Goal: Task Accomplishment & Management: Manage account settings

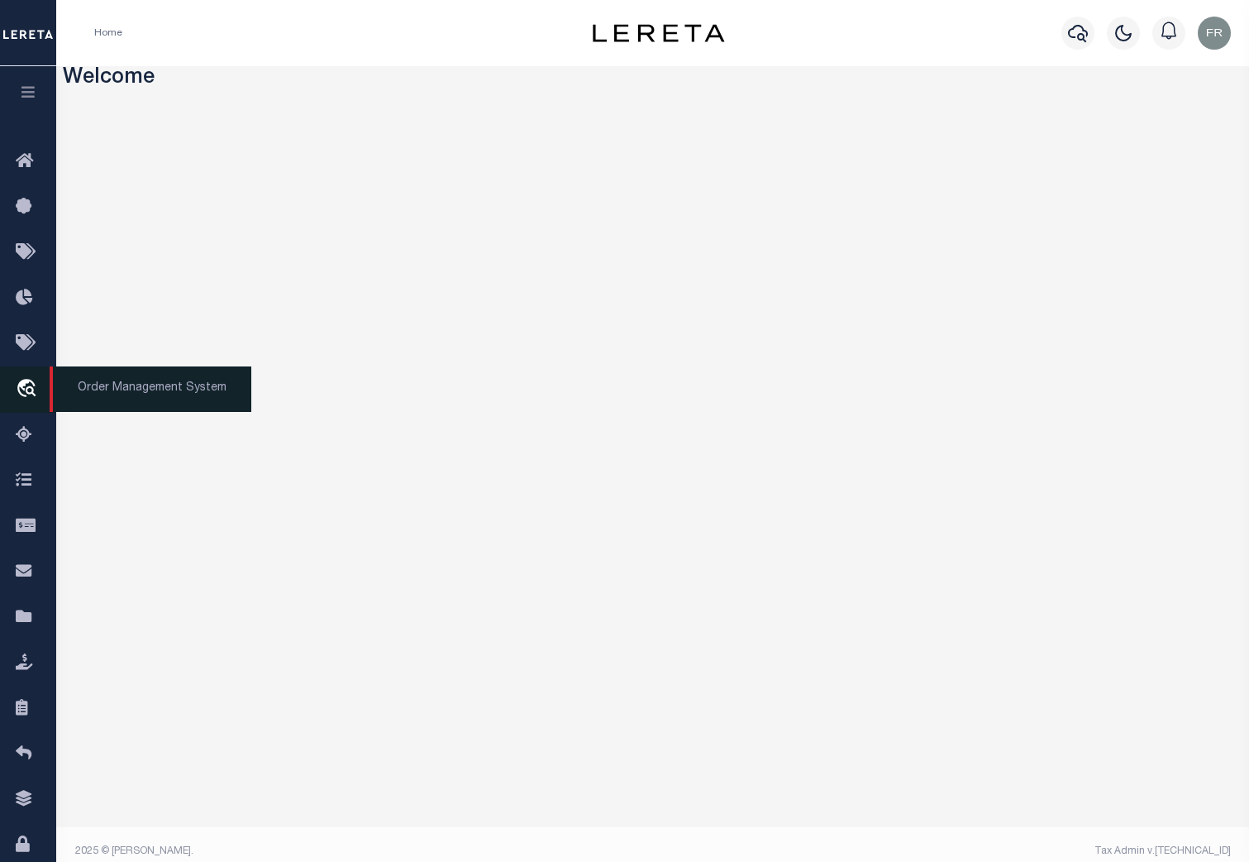
click at [29, 393] on icon "travel_explore" at bounding box center [29, 389] width 26 height 21
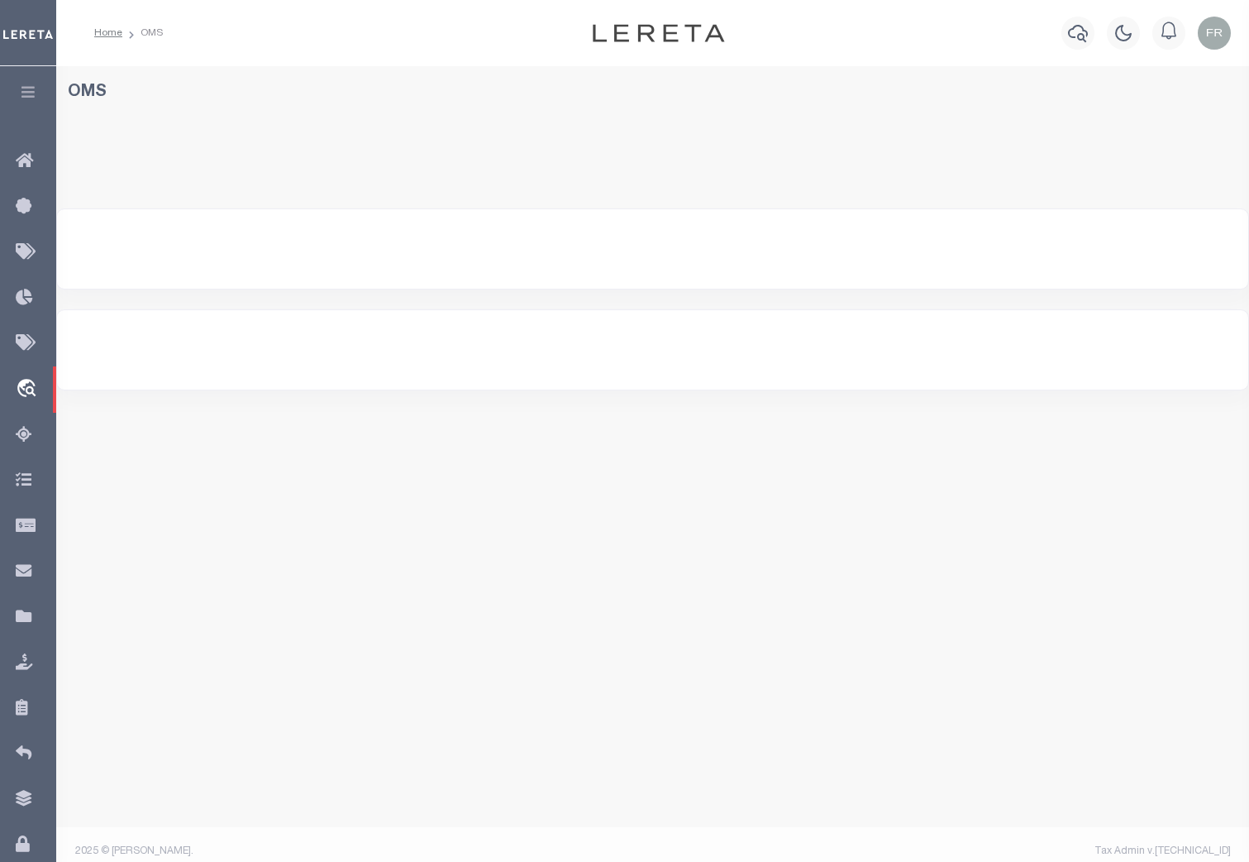
select select "200"
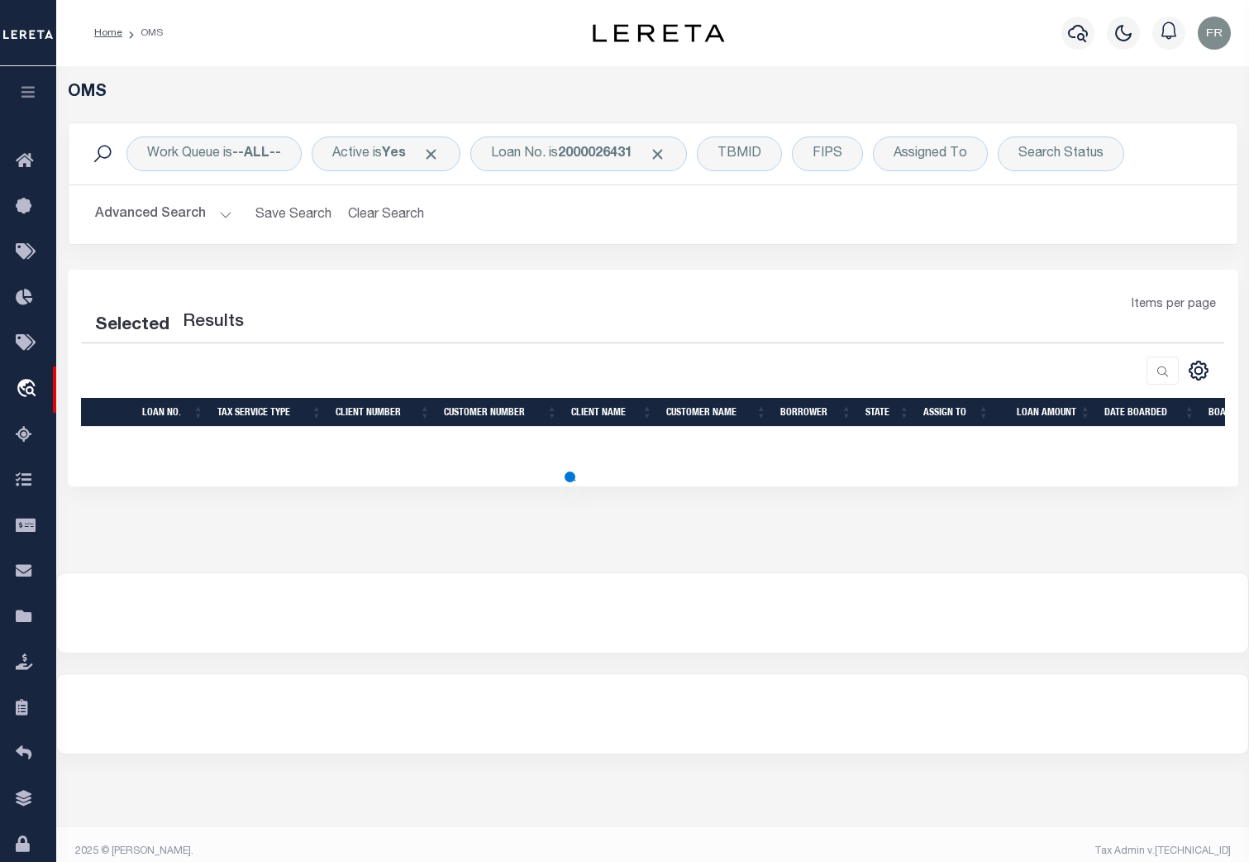
select select "200"
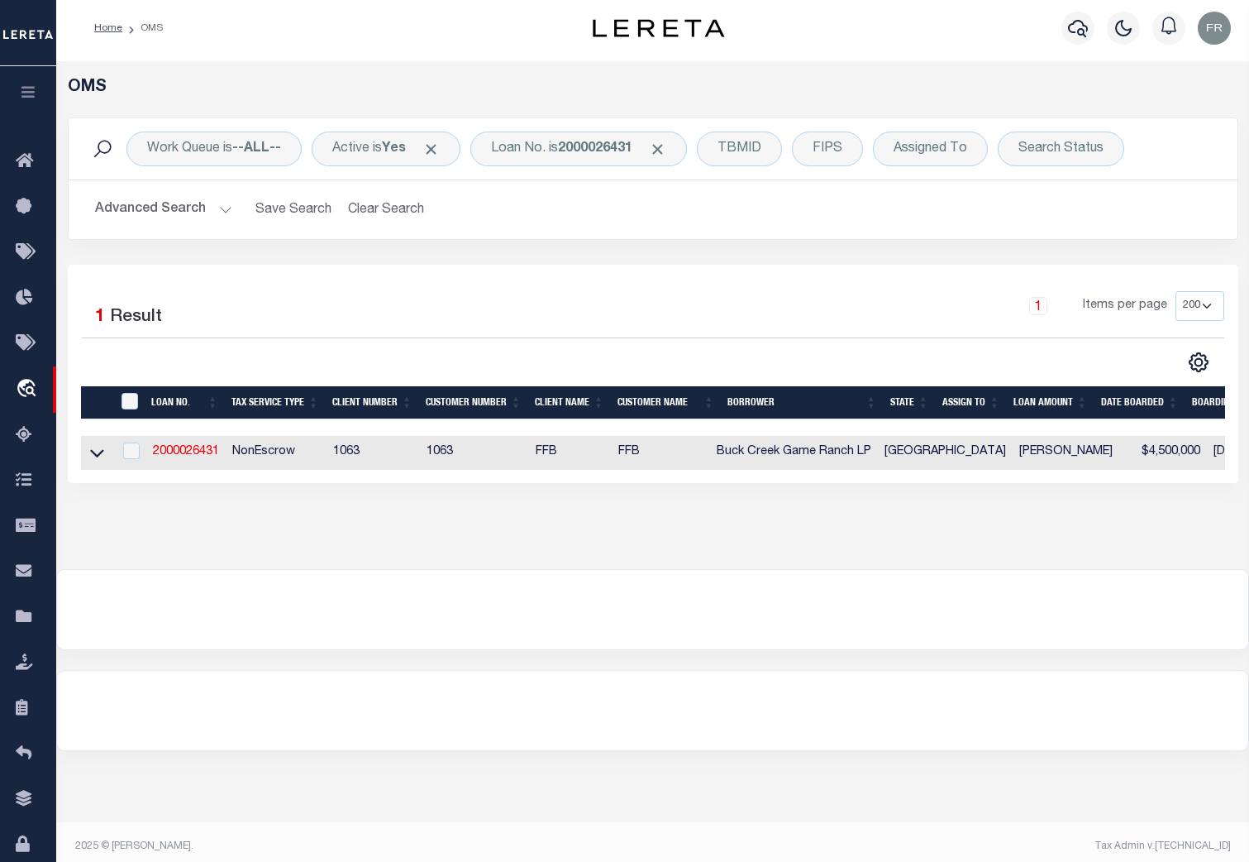
scroll to position [15, 0]
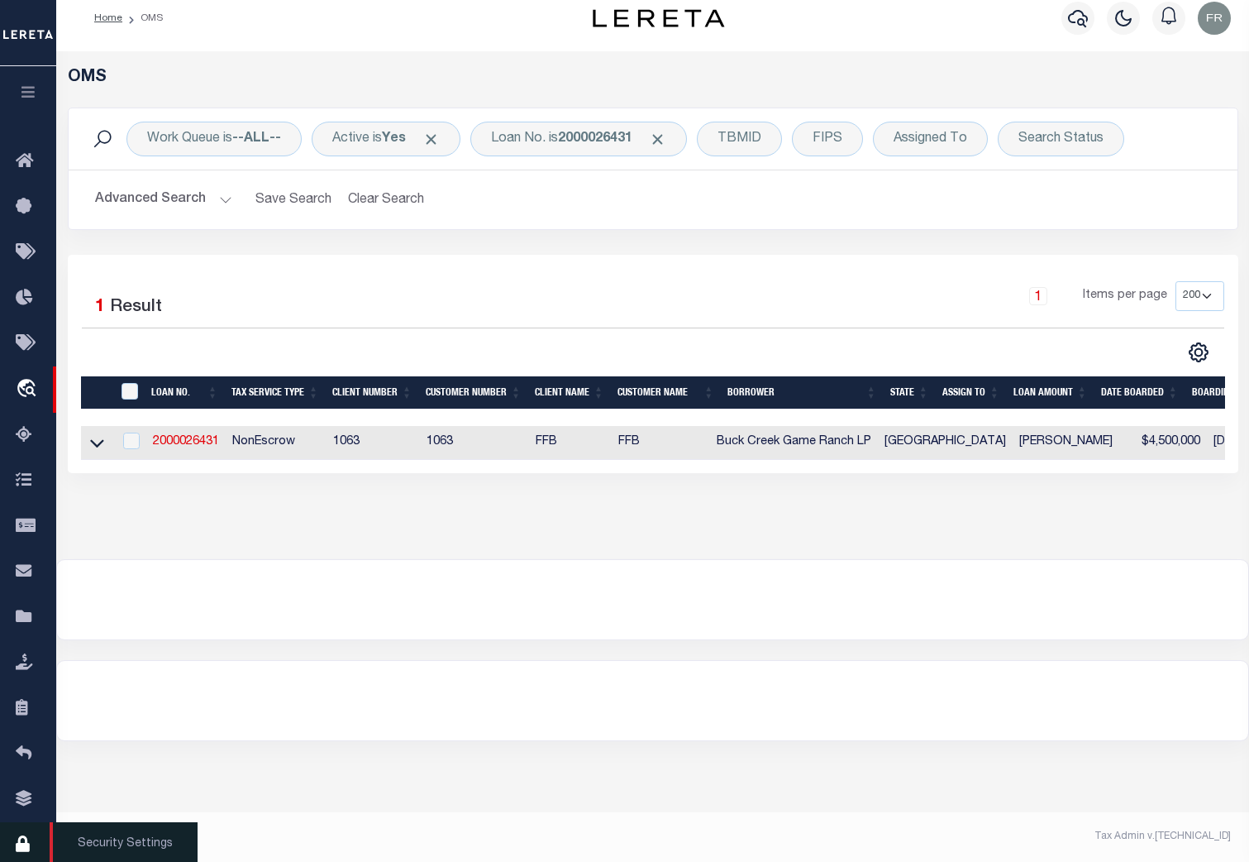
click at [23, 844] on icon at bounding box center [29, 844] width 26 height 21
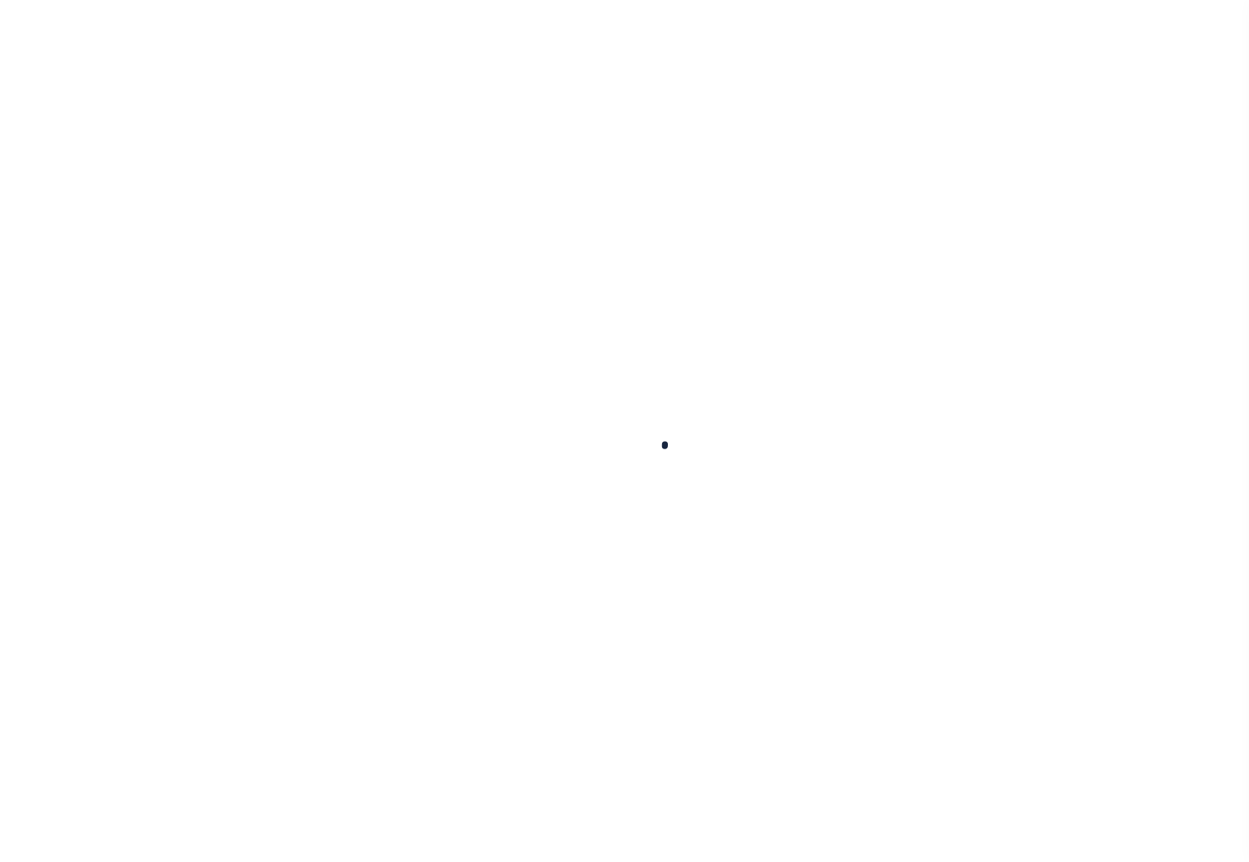
select select "100"
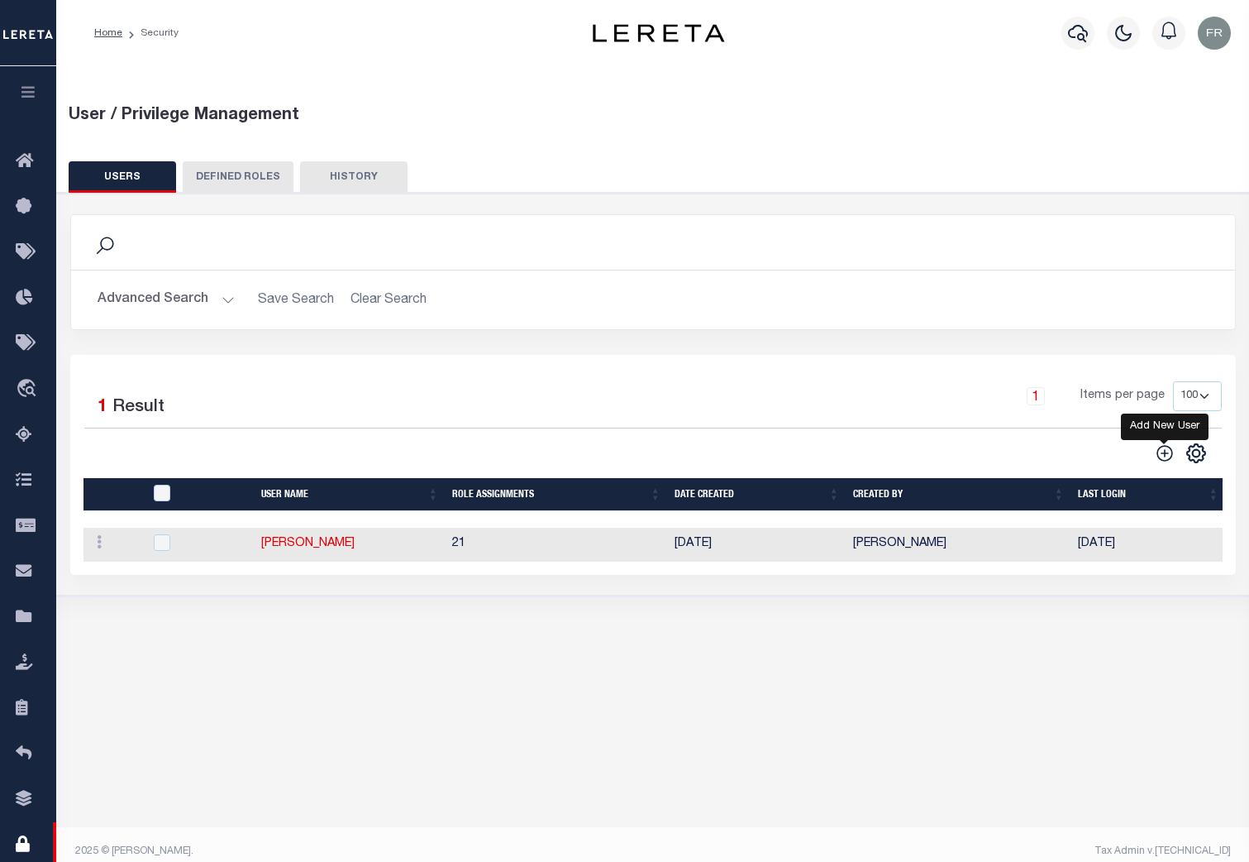
click at [1164, 452] on icon "" at bounding box center [1165, 453] width 17 height 17
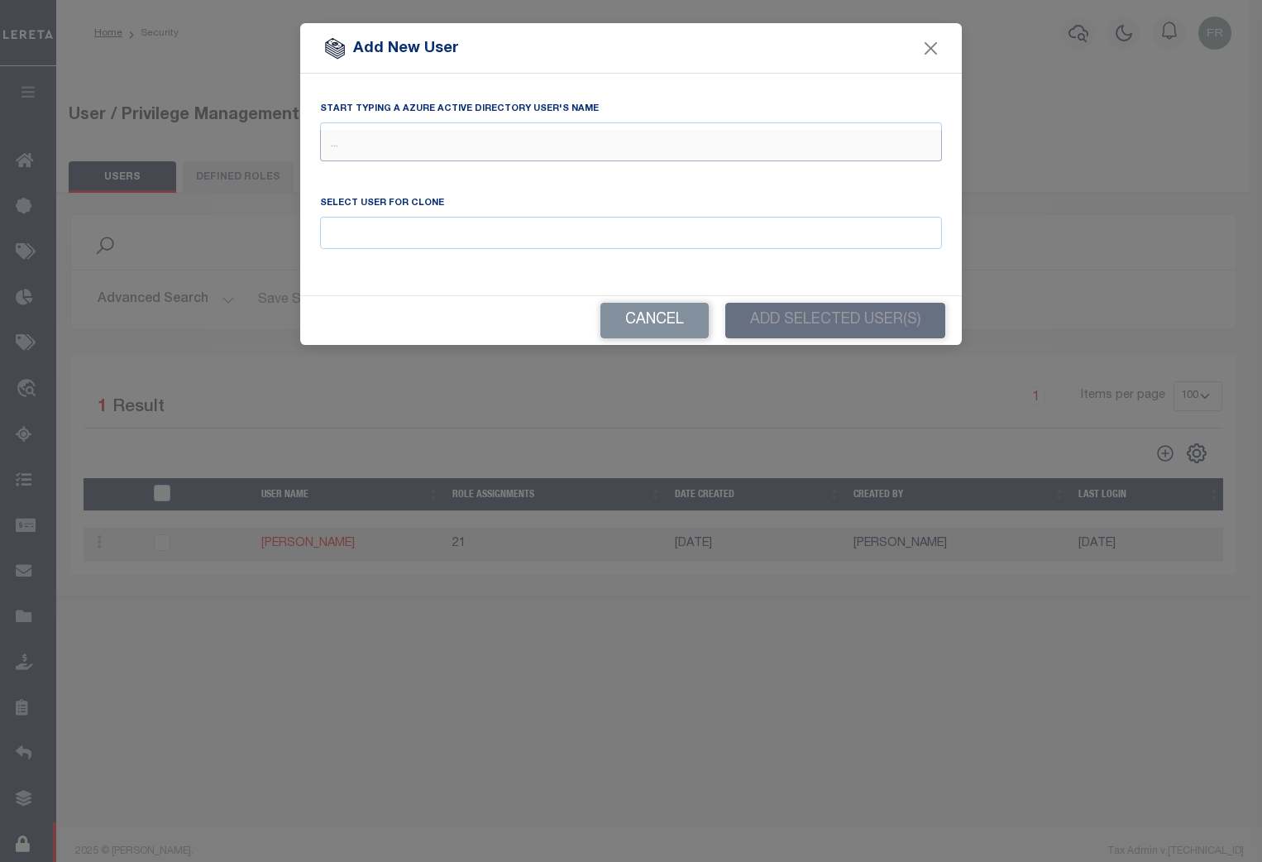
click at [337, 141] on input "text" at bounding box center [631, 145] width 622 height 31
click at [364, 144] on input "text" at bounding box center [631, 145] width 622 height 31
click at [339, 142] on input "text" at bounding box center [631, 145] width 622 height 31
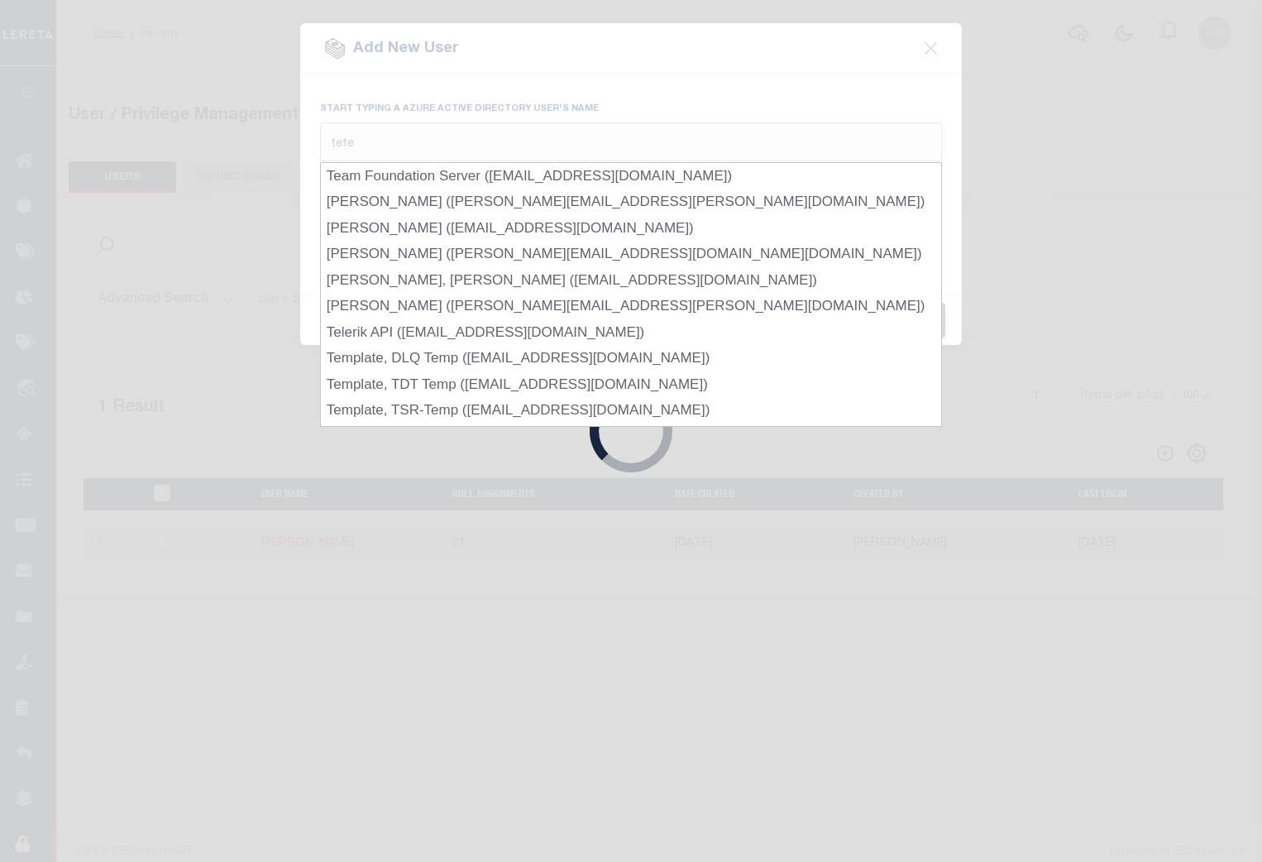
type input "[PERSON_NAME]"
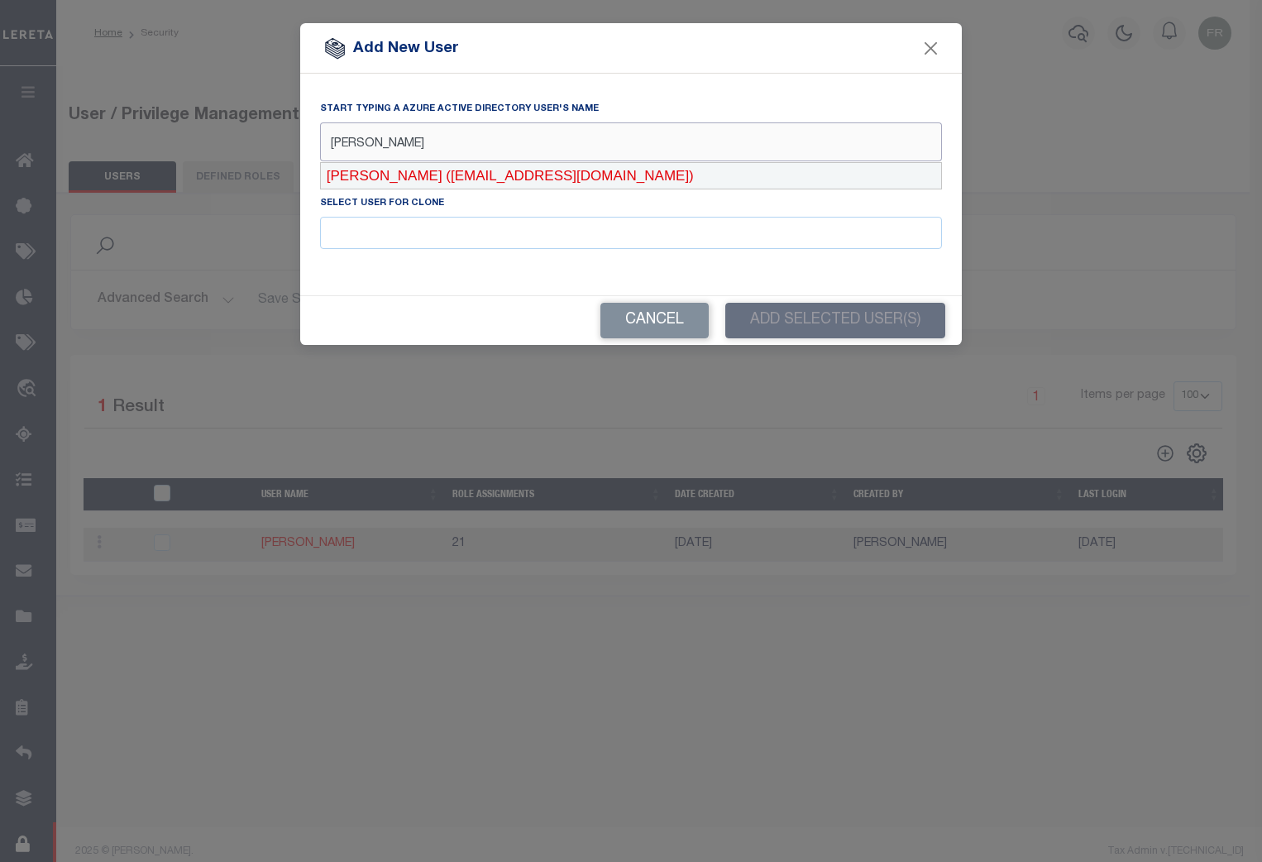
click at [509, 174] on div "[PERSON_NAME] ([EMAIL_ADDRESS][DOMAIN_NAME])" at bounding box center [631, 176] width 620 height 26
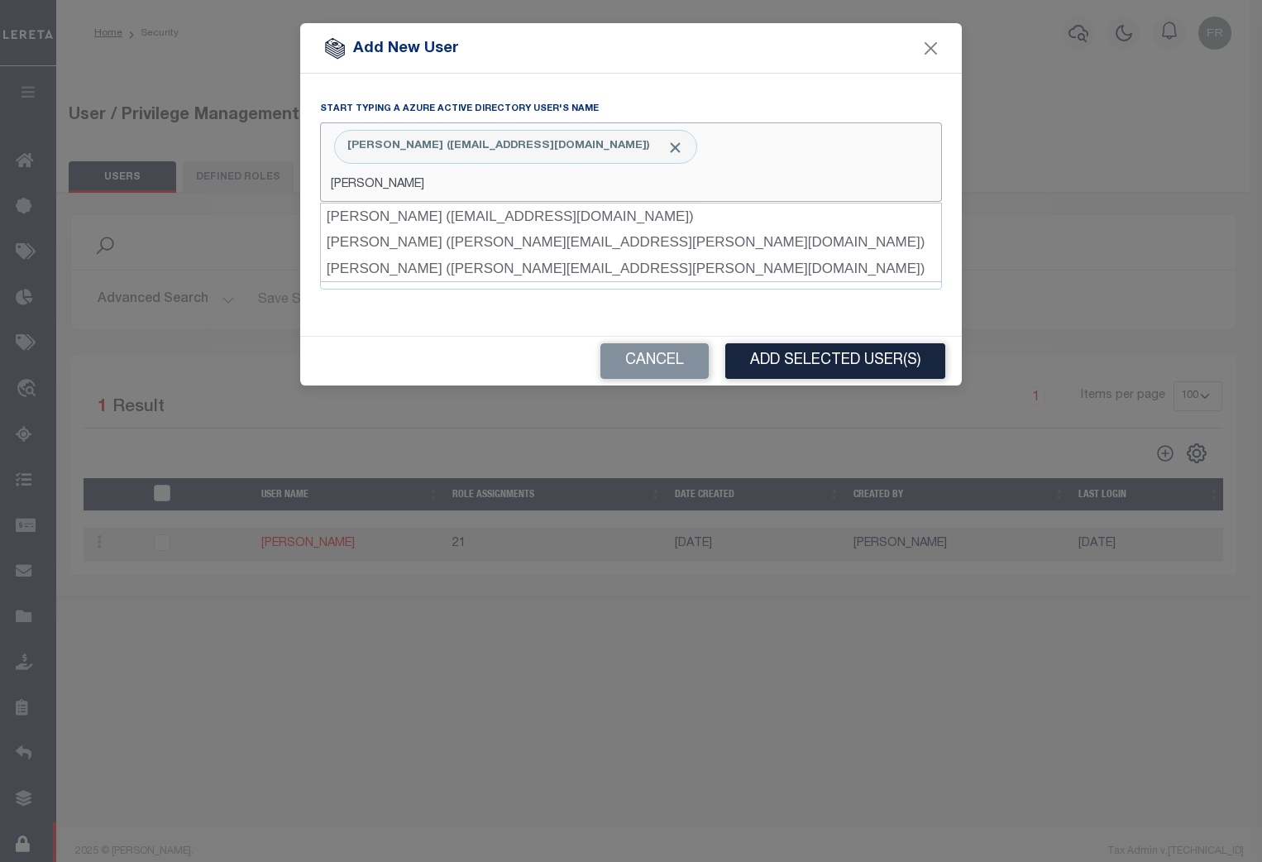
type input "[PERSON_NAME]"
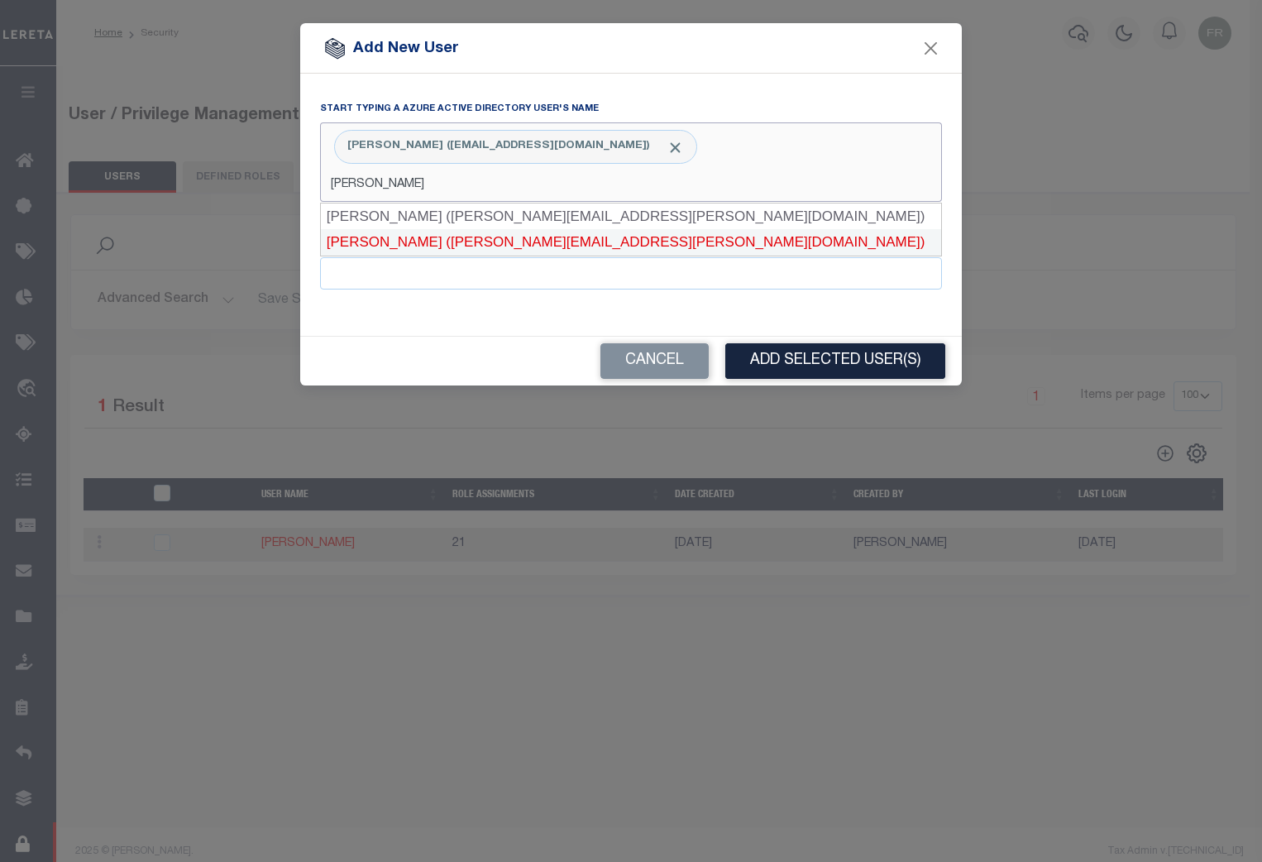
click at [547, 241] on div "[PERSON_NAME] ([PERSON_NAME][EMAIL_ADDRESS][PERSON_NAME][DOMAIN_NAME])" at bounding box center [631, 242] width 620 height 26
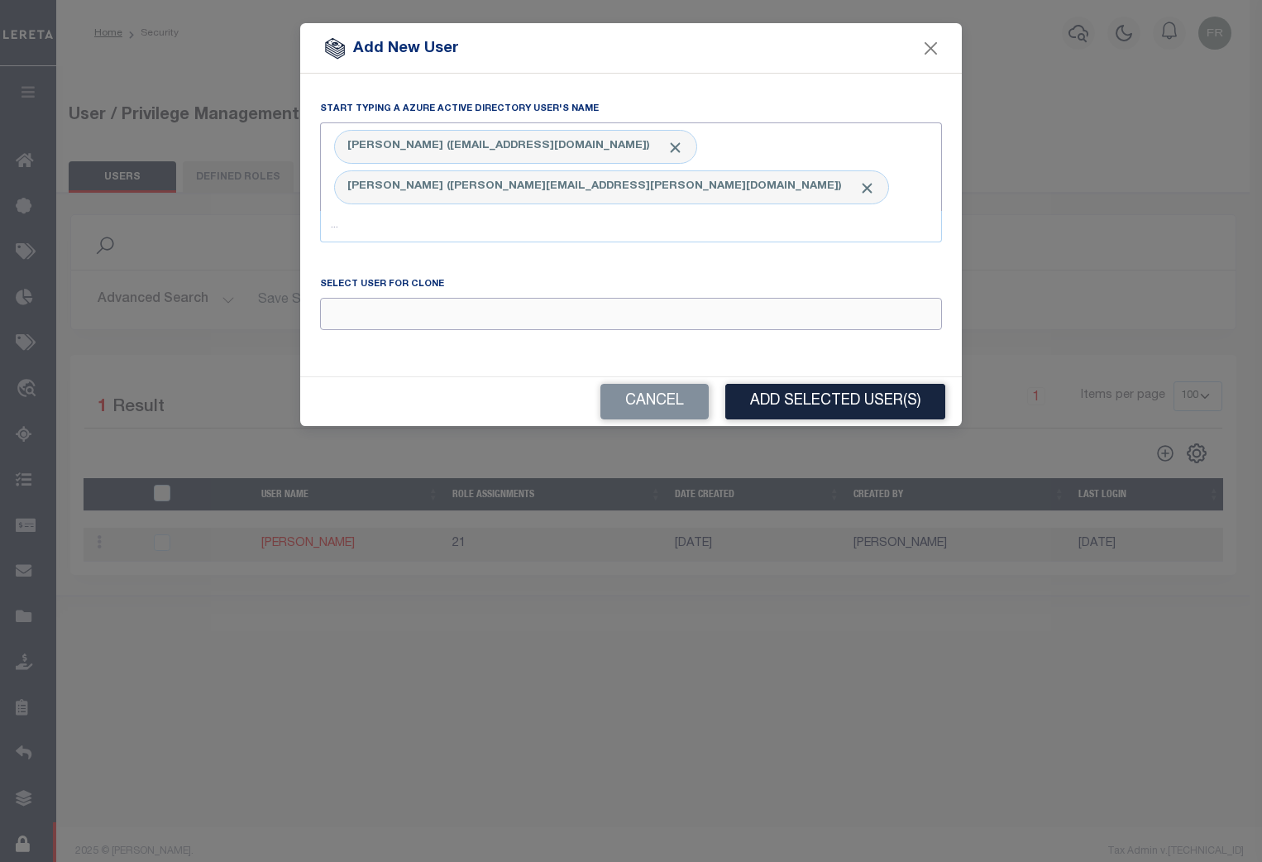
click at [371, 298] on input "Email" at bounding box center [631, 314] width 622 height 32
click at [383, 305] on div "[PERSON_NAME]" at bounding box center [631, 305] width 620 height 26
type input "[PERSON_NAME]"
click at [850, 384] on button "Add Selected User(s)" at bounding box center [835, 402] width 220 height 36
